Goal: Task Accomplishment & Management: Use online tool/utility

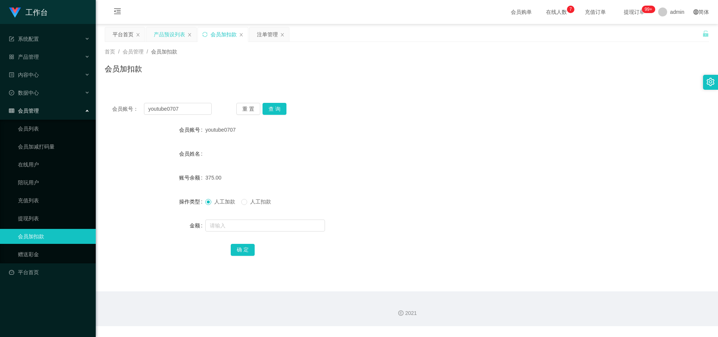
click at [164, 38] on div "产品预设列表" at bounding box center [169, 34] width 31 height 14
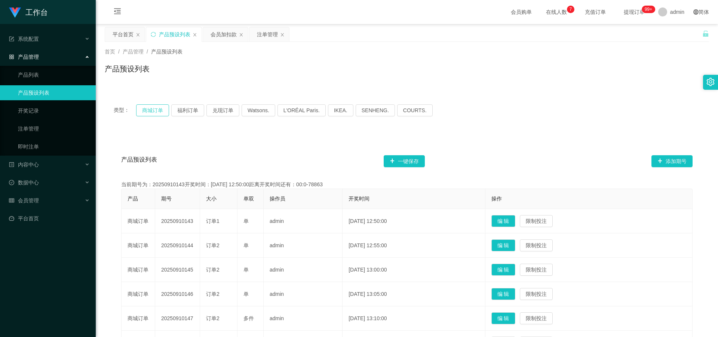
click at [150, 110] on button "商城订单" at bounding box center [152, 110] width 33 height 12
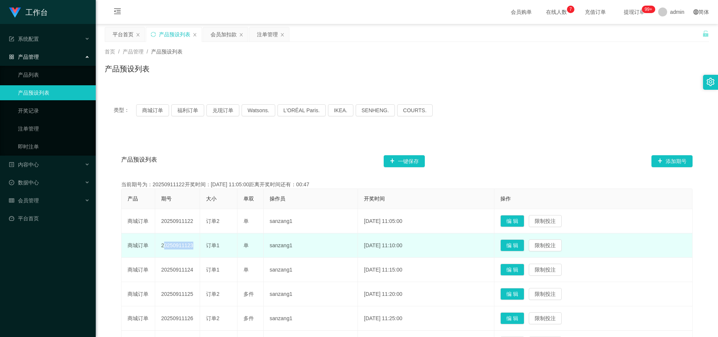
drag, startPoint x: 162, startPoint y: 247, endPoint x: 201, endPoint y: 251, distance: 38.7
click at [201, 251] on tr "商城订单 20250911123 订单1 单 sanzang1 [DATE] 11:10:00 编 辑 限制投注" at bounding box center [407, 245] width 571 height 24
copy td "20250911123"
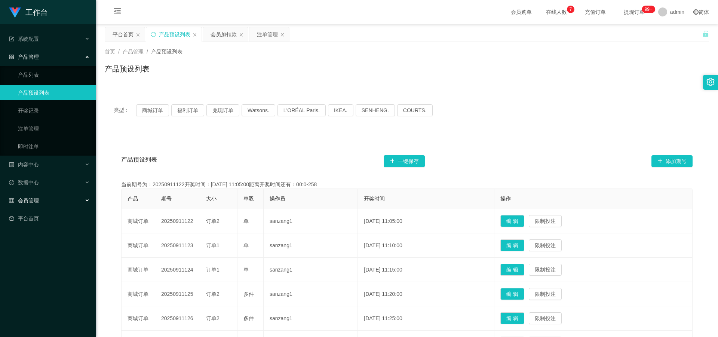
click at [37, 197] on span "会员管理" at bounding box center [24, 200] width 30 height 6
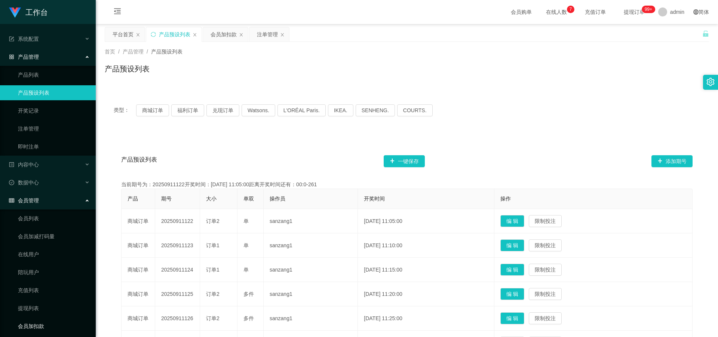
click at [45, 323] on link "会员加扣款" at bounding box center [54, 326] width 72 height 15
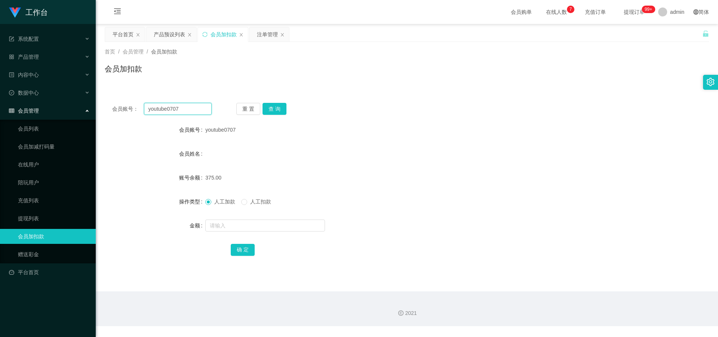
click at [183, 107] on input "youtube0707" at bounding box center [178, 109] width 68 height 12
type input "y"
paste input "89414445"
type input "89414445"
click at [280, 109] on button "查 询" at bounding box center [274, 109] width 24 height 12
